Goal: Use online tool/utility: Use online tool/utility

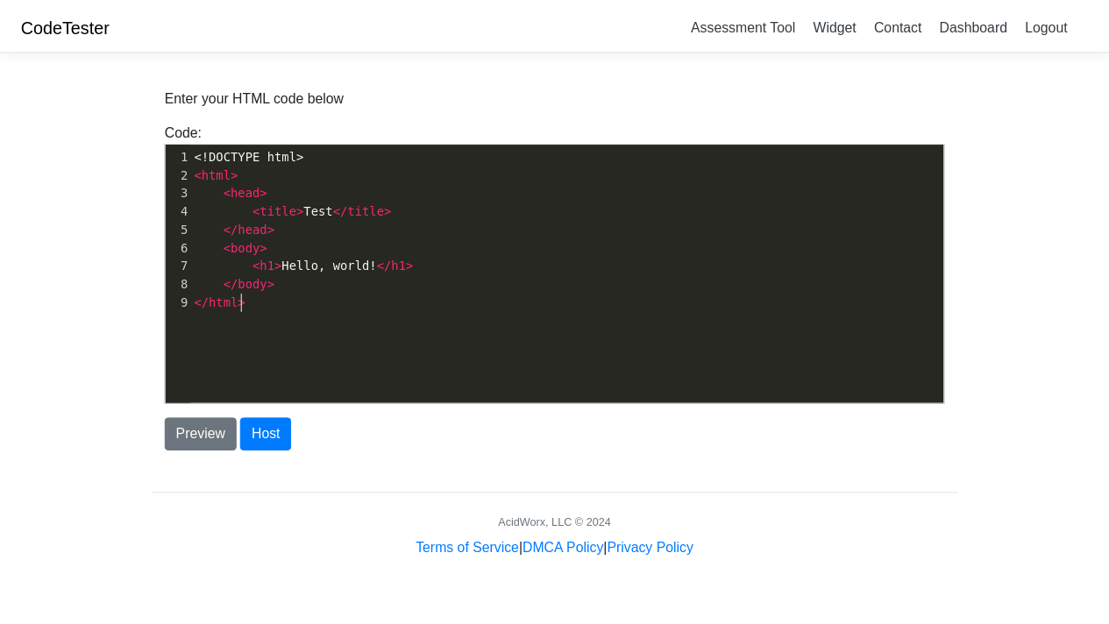
scroll to position [5, 0]
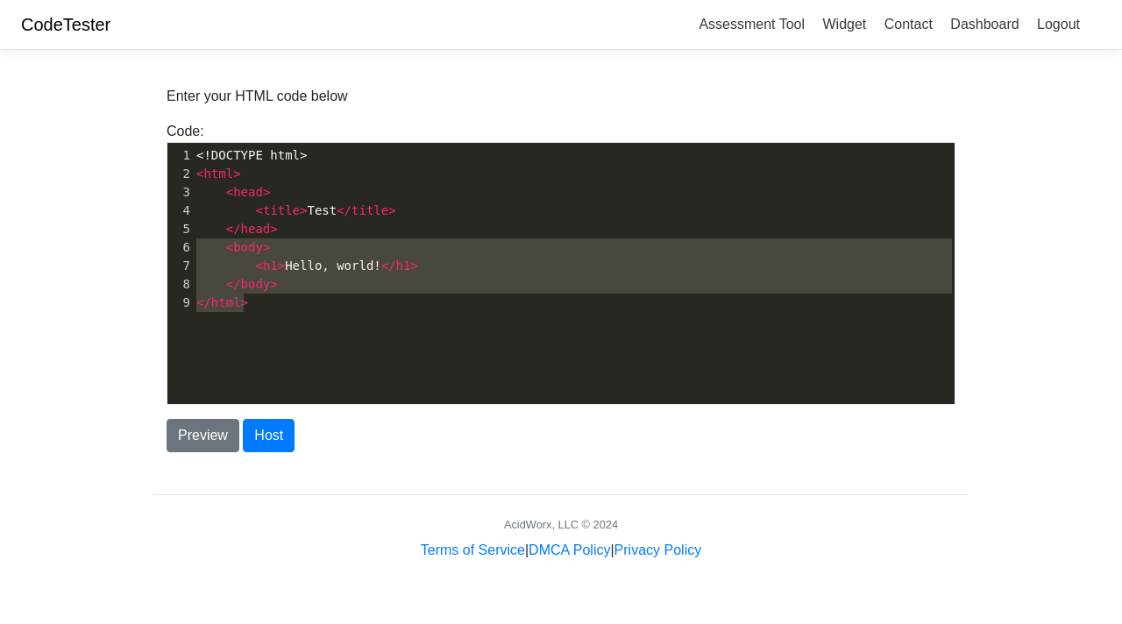
type textarea "<!DOCTYPE html> <html> <head> <title>Test</title> </head> <body> <h1>Hello, wor…"
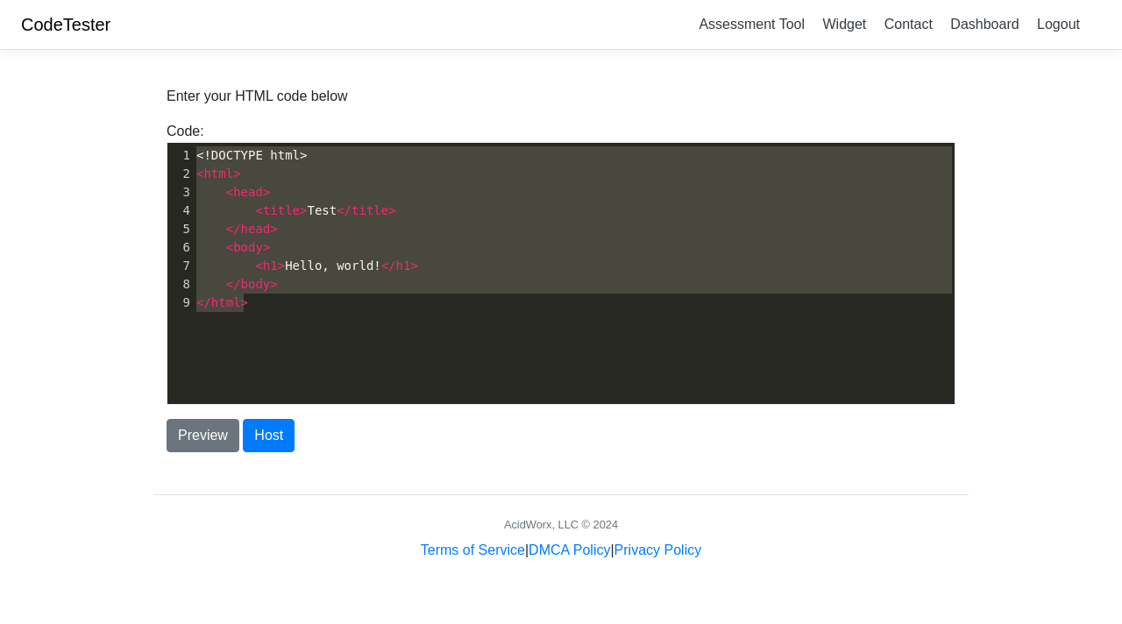
drag, startPoint x: 288, startPoint y: 317, endPoint x: 51, endPoint y: 91, distance: 327.4
click at [51, 91] on body "CodeTester Assessment Tool Widget Contact Dashboard Logout Enter your HTML code…" at bounding box center [561, 280] width 1122 height 561
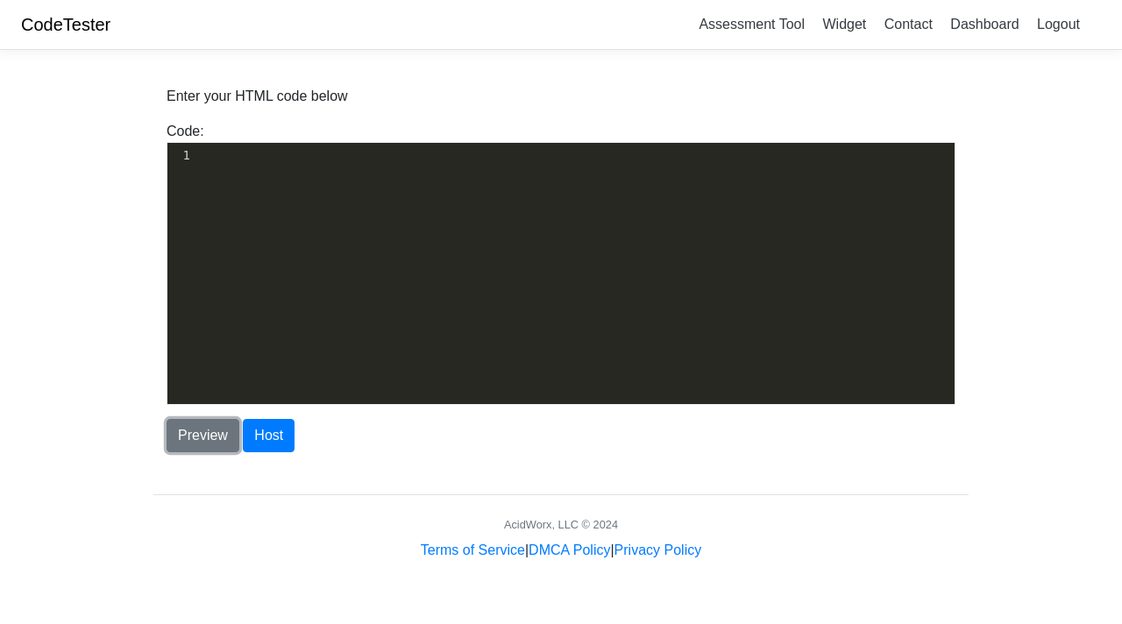
click at [205, 440] on button "Preview" at bounding box center [203, 435] width 73 height 33
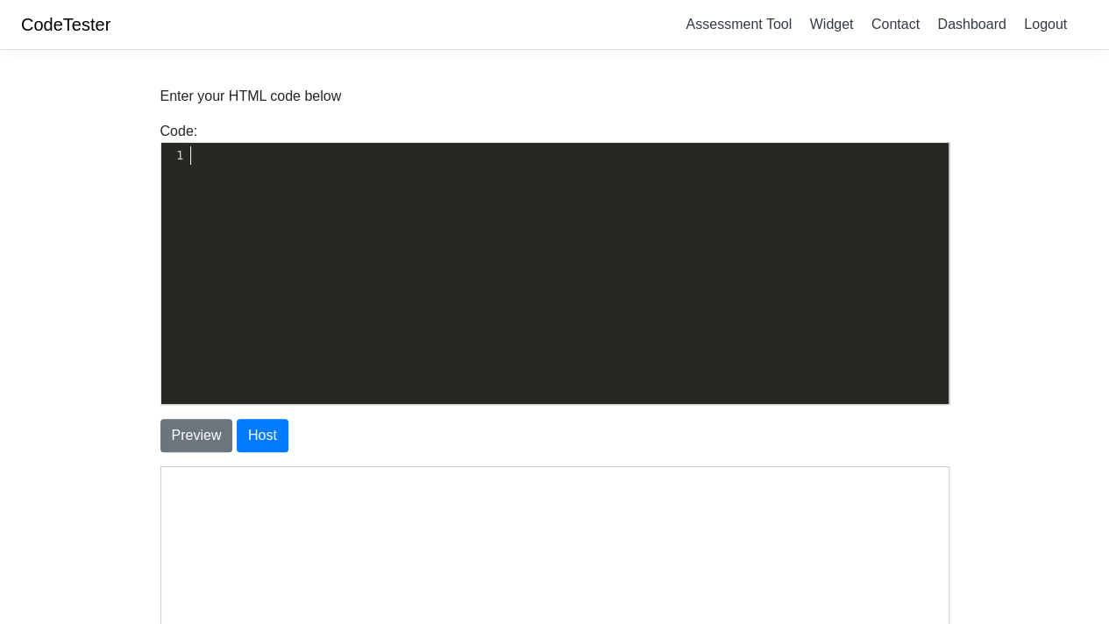
click at [295, 179] on div "​ x 1 ​" at bounding box center [568, 287] width 814 height 288
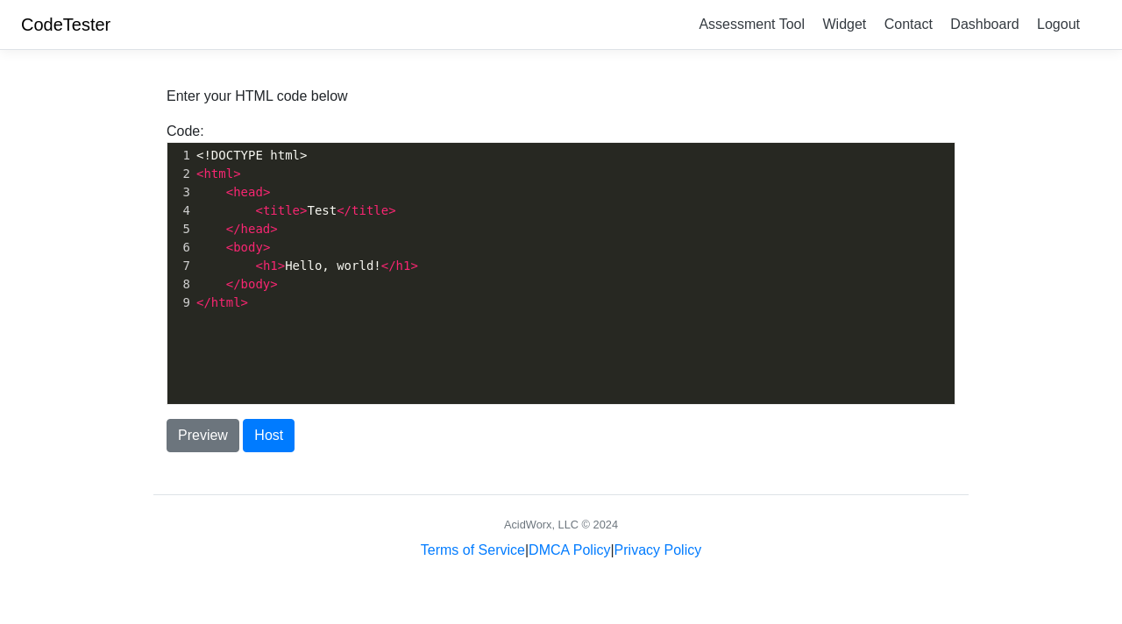
scroll to position [5, 0]
type textarea "<!DOCTYPE html> <html> <head> <title>Test</title> </head> <body> <h1>Hello, wor…"
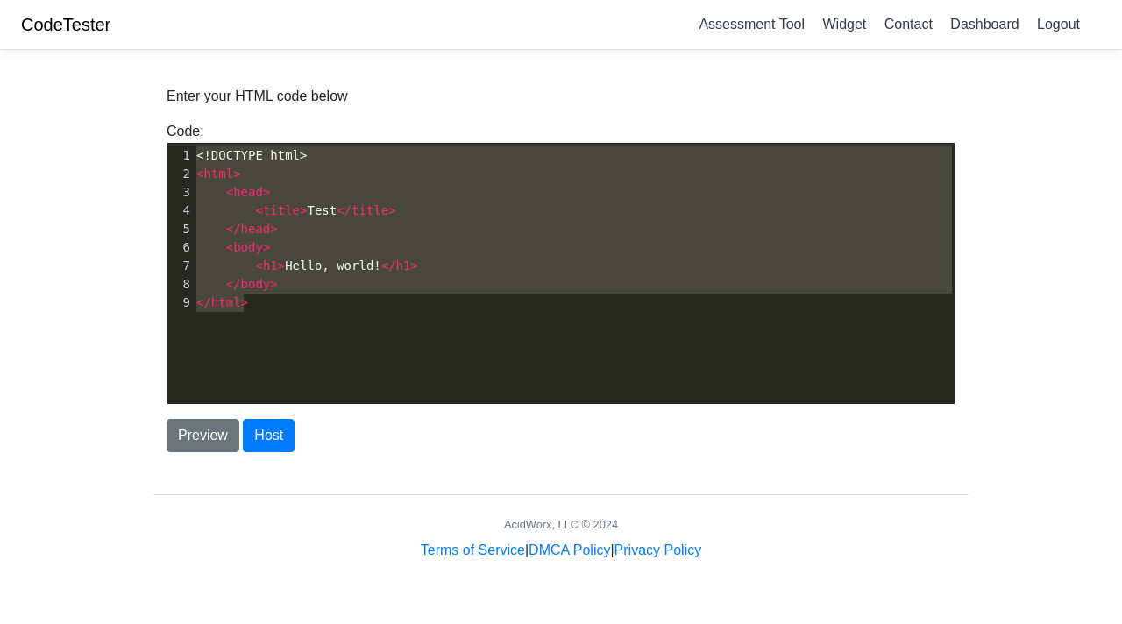
drag, startPoint x: 342, startPoint y: 318, endPoint x: 7, endPoint y: 15, distance: 451.9
click at [7, 15] on body "CodeTester Assessment Tool Widget Contact Dashboard Logout Enter your HTML code…" at bounding box center [561, 280] width 1122 height 561
